Goal: Task Accomplishment & Management: Use online tool/utility

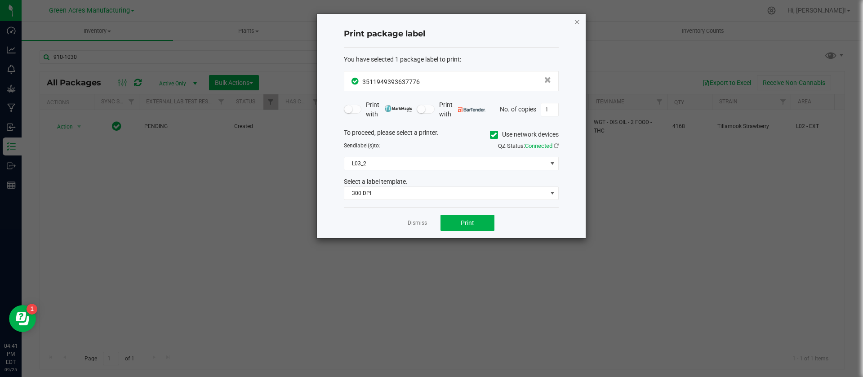
click at [575, 19] on icon "button" at bounding box center [577, 21] width 6 height 11
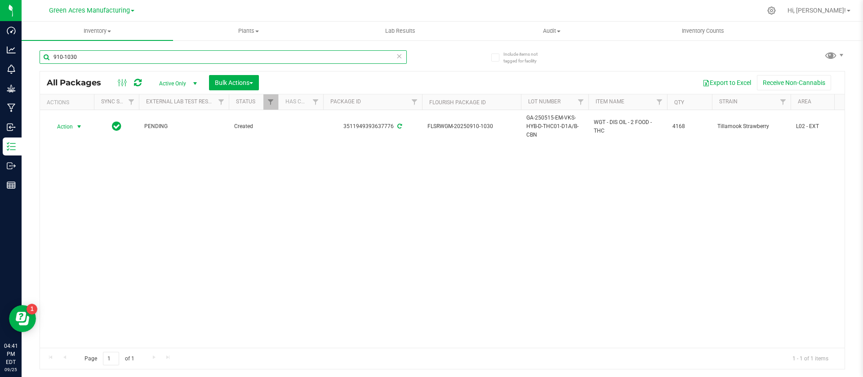
click at [123, 58] on input "910-1030" at bounding box center [223, 56] width 367 height 13
paste input "GA-250924-EM-VKS-HYB-D-THC01"
type input "GA-250924-EM-VKS-HYB-D-THC01"
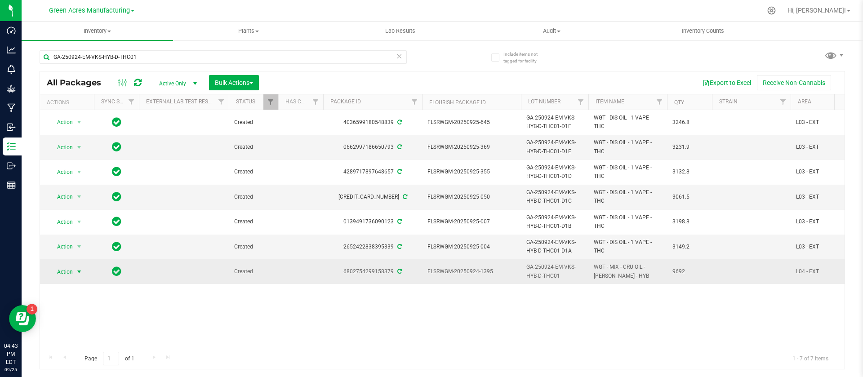
click at [63, 271] on span "Action" at bounding box center [61, 272] width 24 height 13
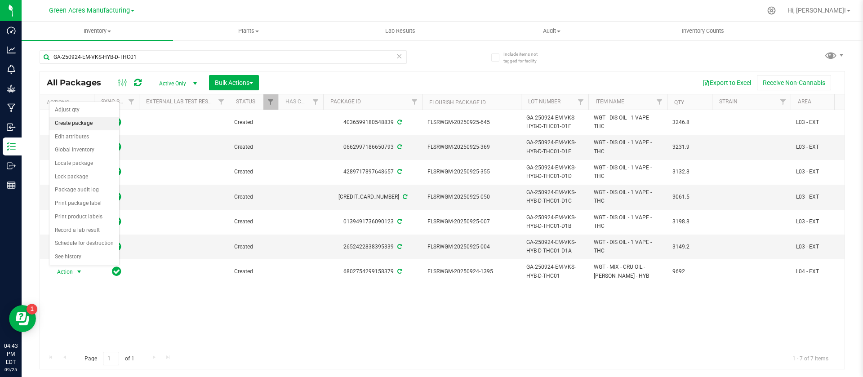
click at [80, 123] on li "Create package" at bounding box center [84, 123] width 70 height 13
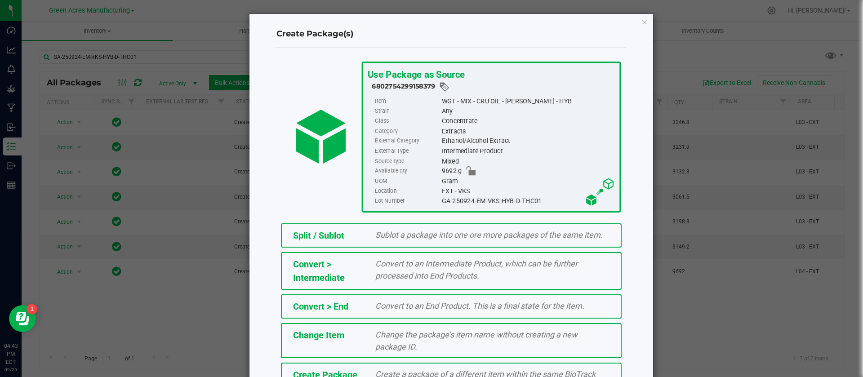
scroll to position [61, 0]
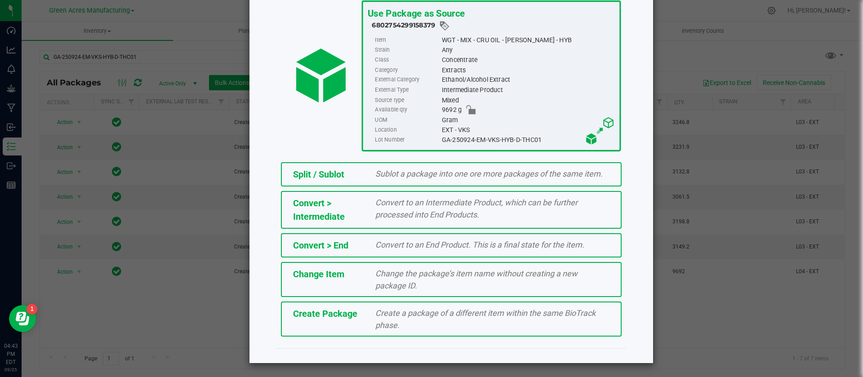
click at [463, 316] on span "Create a package of a different item within the same BioTrack phase." at bounding box center [485, 319] width 220 height 22
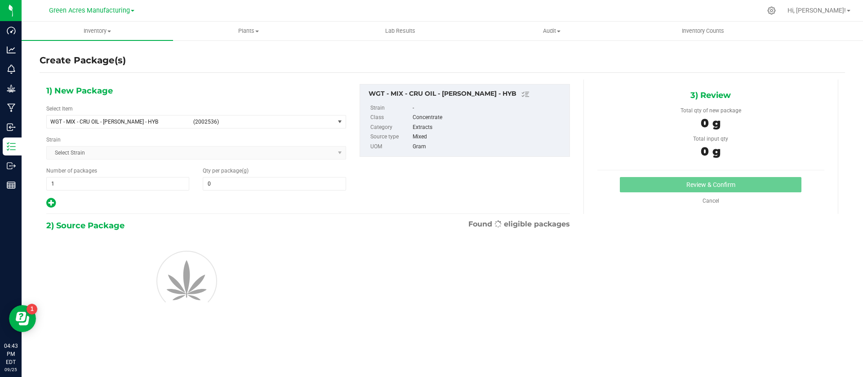
type input "0.0000"
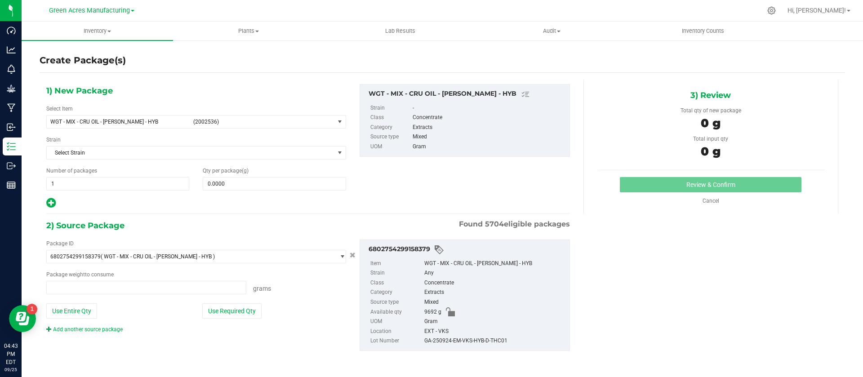
type input "0.0000 g"
click at [164, 127] on span "WGT - MIX - CRU OIL - [PERSON_NAME] - HYB (2002536)" at bounding box center [191, 122] width 288 height 13
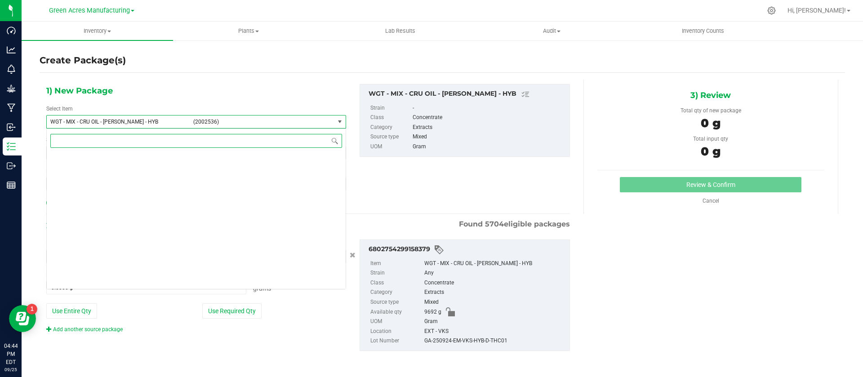
scroll to position [206922, 0]
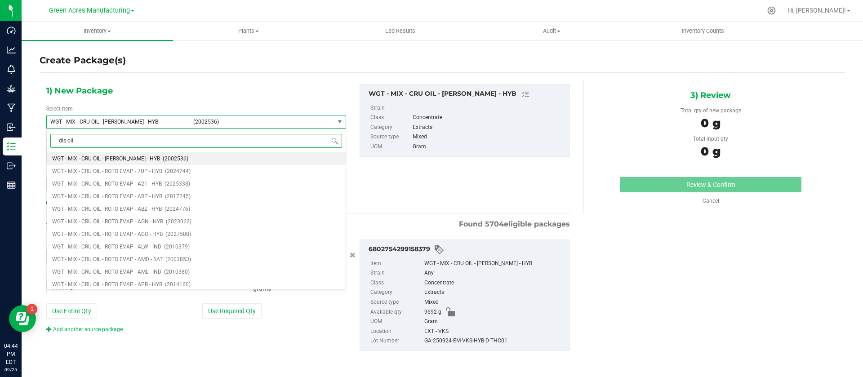
type input "dis oil"
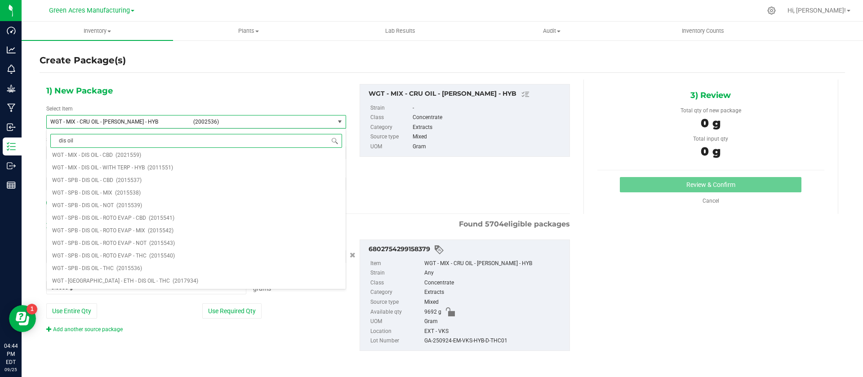
scroll to position [0, 0]
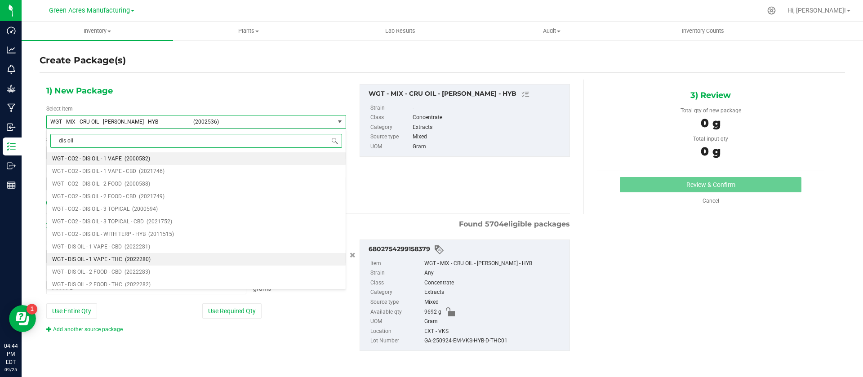
click at [150, 254] on li "WGT - DIS OIL - 1 VAPE - THC (2022280)" at bounding box center [196, 259] width 299 height 13
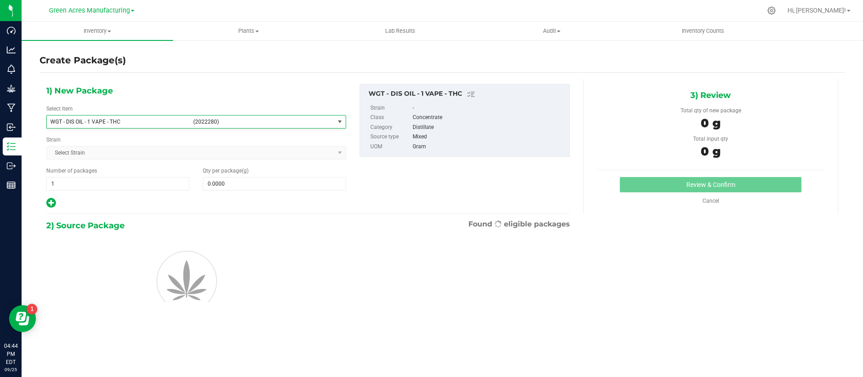
type input "0.0000"
click at [225, 189] on span "0.0000 0" at bounding box center [274, 183] width 143 height 13
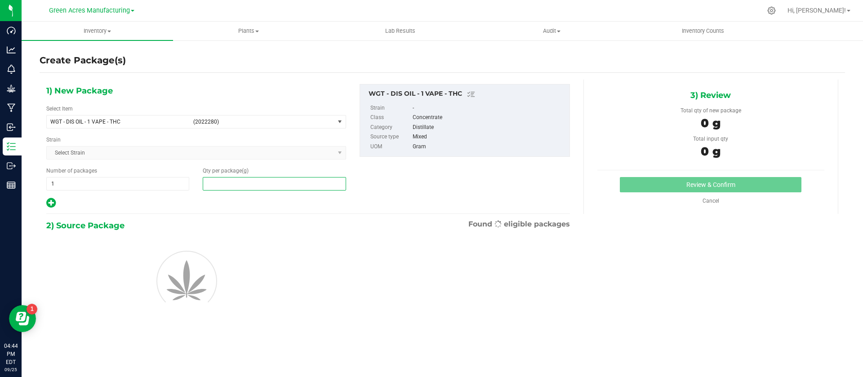
paste input "3155.3"
type input "3155.3"
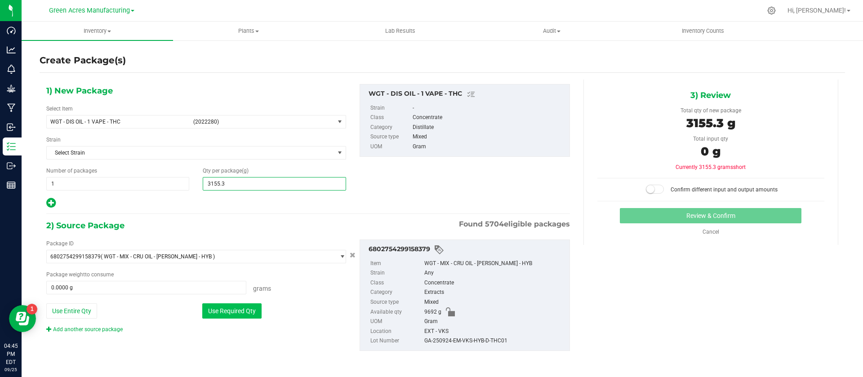
type input "3,155.3000"
click at [226, 316] on button "Use Required Qty" at bounding box center [231, 310] width 59 height 15
type input "3155.3000 g"
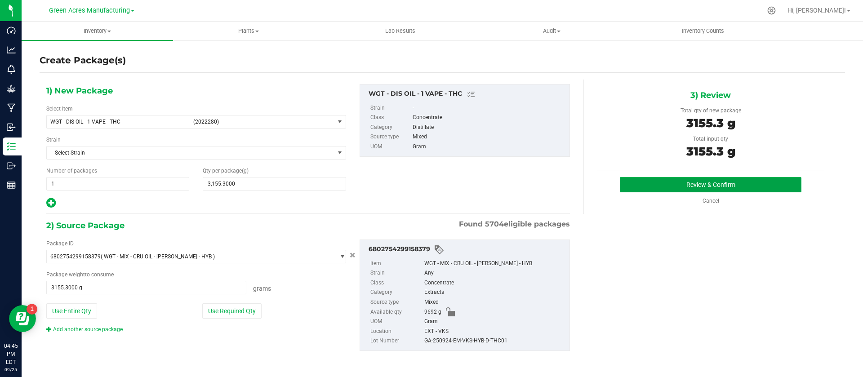
click at [658, 180] on button "Review & Confirm" at bounding box center [711, 184] width 182 height 15
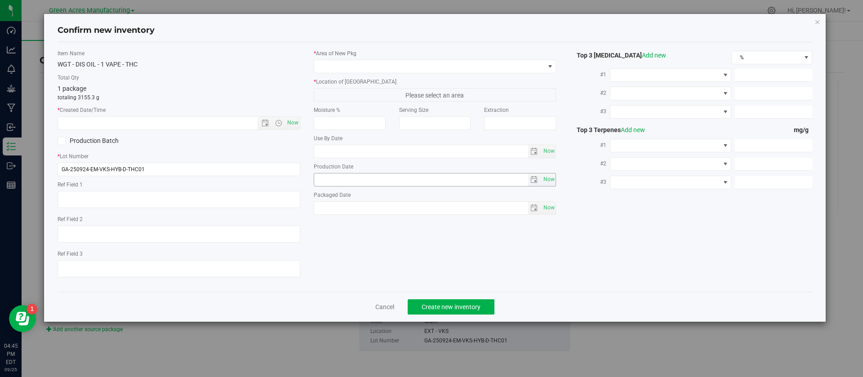
type textarea "[PERSON_NAME]"
click at [290, 125] on span "Now" at bounding box center [292, 122] width 15 height 13
type input "[DATE] 4:45 PM"
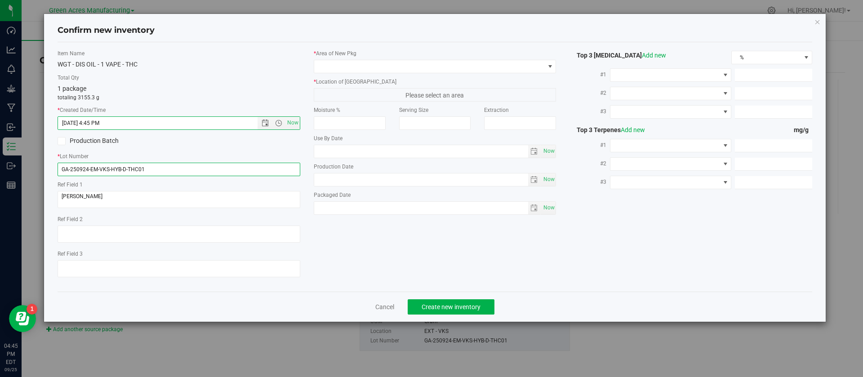
click at [197, 168] on input "GA-250924-EM-VKS-HYB-D-THC01" at bounding box center [179, 169] width 243 height 13
type input "GA-250924-EM-VKS-HYB-D-THC01-D1G"
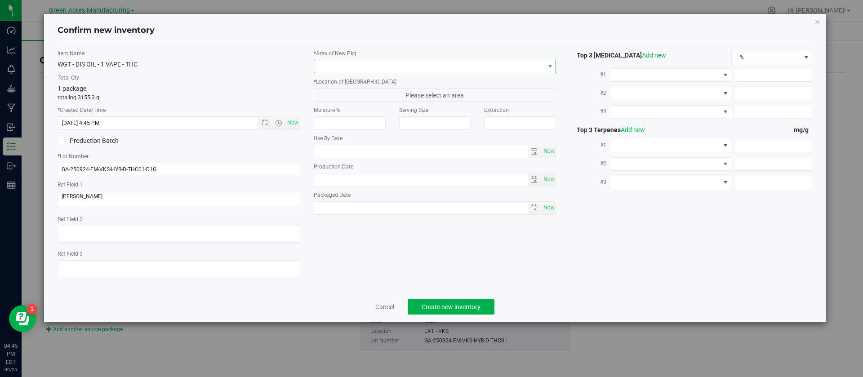
click at [353, 68] on span at bounding box center [429, 66] width 231 height 13
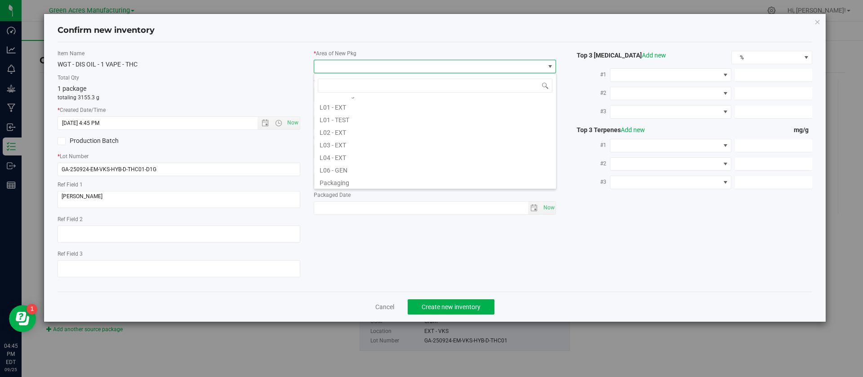
scroll to position [162, 0]
click at [332, 142] on li "L03 - EXT" at bounding box center [435, 143] width 242 height 13
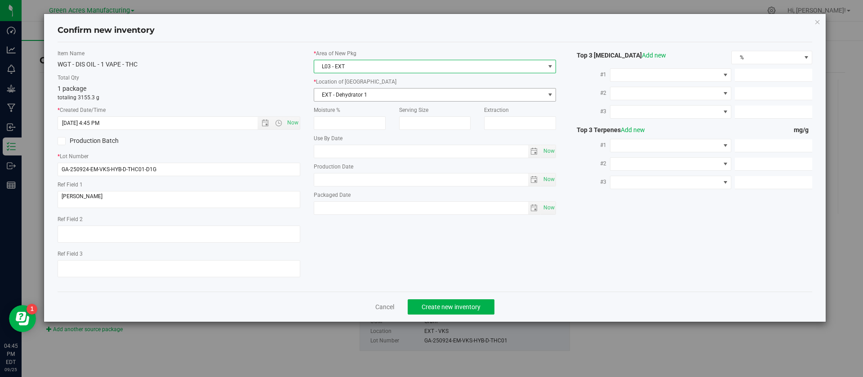
click at [348, 94] on span "EXT - Dehydrator 1" at bounding box center [429, 95] width 231 height 13
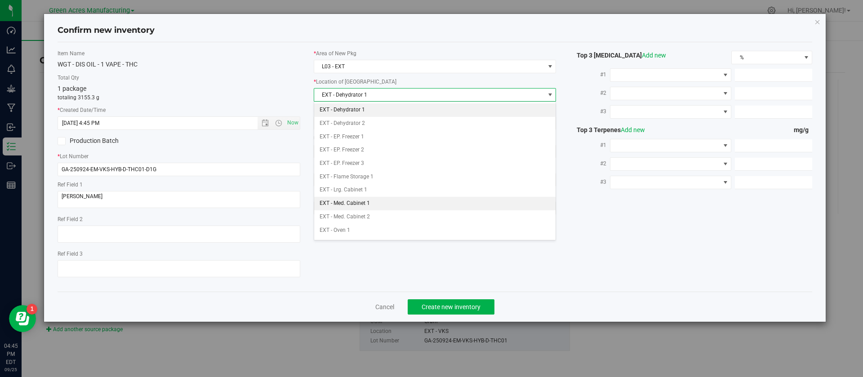
click at [358, 204] on li "EXT - Med. Cabinet 1" at bounding box center [435, 203] width 242 height 13
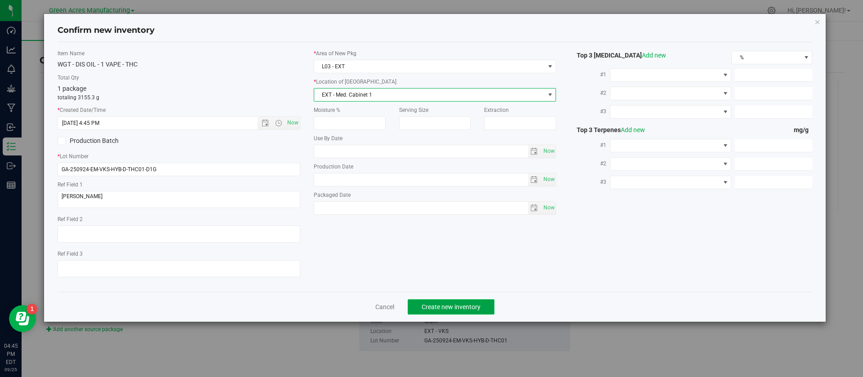
click at [425, 312] on button "Create new inventory" at bounding box center [451, 306] width 87 height 15
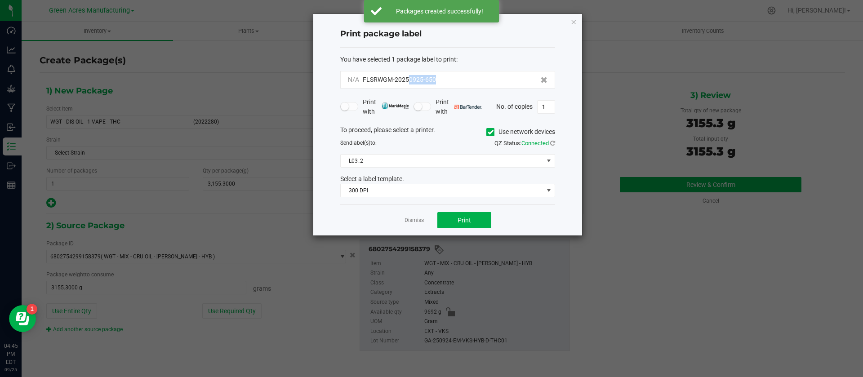
drag, startPoint x: 441, startPoint y: 80, endPoint x: 407, endPoint y: 85, distance: 33.6
click at [407, 85] on div "N/A FLSRWGM-20250925-650" at bounding box center [447, 80] width 215 height 18
copy span "0925-650"
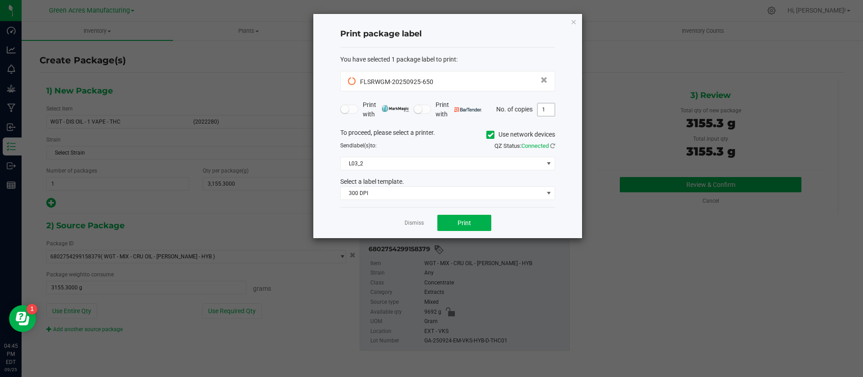
click at [549, 112] on input "1" at bounding box center [546, 109] width 17 height 13
type input "4"
click at [472, 221] on button "Print" at bounding box center [464, 223] width 54 height 16
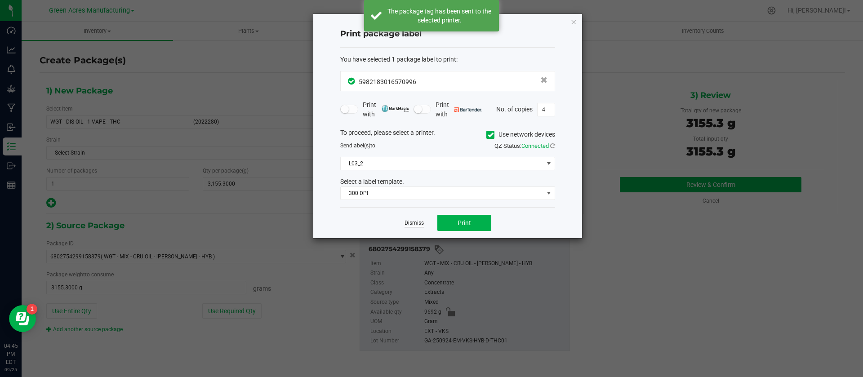
click at [406, 222] on link "Dismiss" at bounding box center [414, 223] width 19 height 8
